Goal: Transaction & Acquisition: Purchase product/service

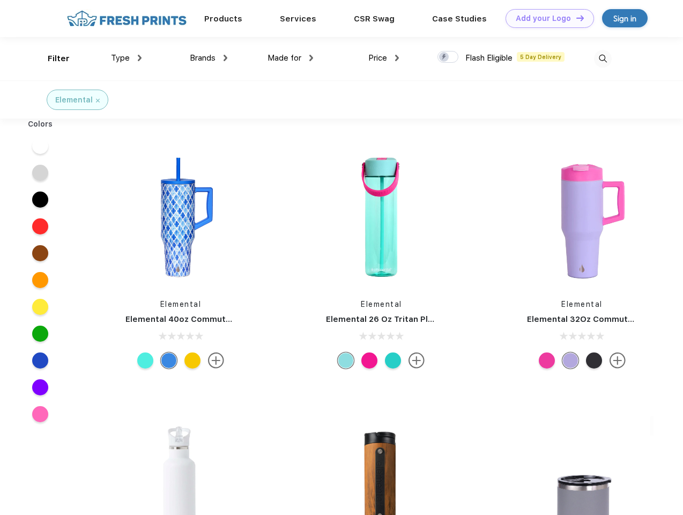
scroll to position [1, 0]
click at [546, 18] on link "Add your Logo Design Tool" at bounding box center [549, 18] width 88 height 19
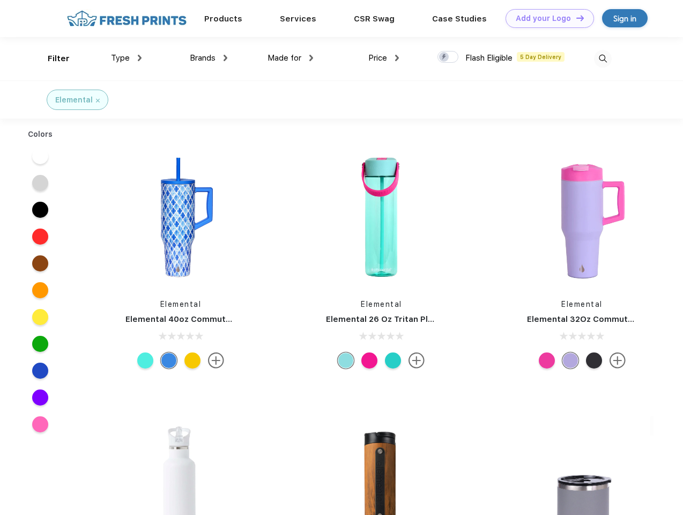
click at [0, 0] on div "Design Tool" at bounding box center [0, 0] width 0 height 0
click at [575, 18] on link "Add your Logo Design Tool" at bounding box center [549, 18] width 88 height 19
click at [51, 58] on div "Filter" at bounding box center [59, 59] width 22 height 12
click at [127, 58] on span "Type" at bounding box center [120, 58] width 19 height 10
click at [209, 58] on span "Brands" at bounding box center [203, 58] width 26 height 10
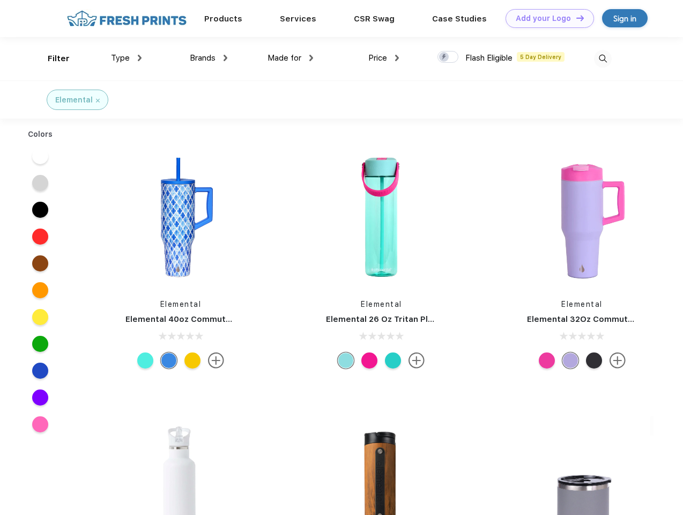
click at [291, 58] on span "Made for" at bounding box center [284, 58] width 34 height 10
click at [384, 58] on span "Price" at bounding box center [377, 58] width 19 height 10
click at [448, 57] on div at bounding box center [447, 57] width 21 height 12
click at [444, 57] on input "checkbox" at bounding box center [440, 53] width 7 height 7
click at [603, 58] on img at bounding box center [603, 59] width 18 height 18
